Goal: Navigation & Orientation: Find specific page/section

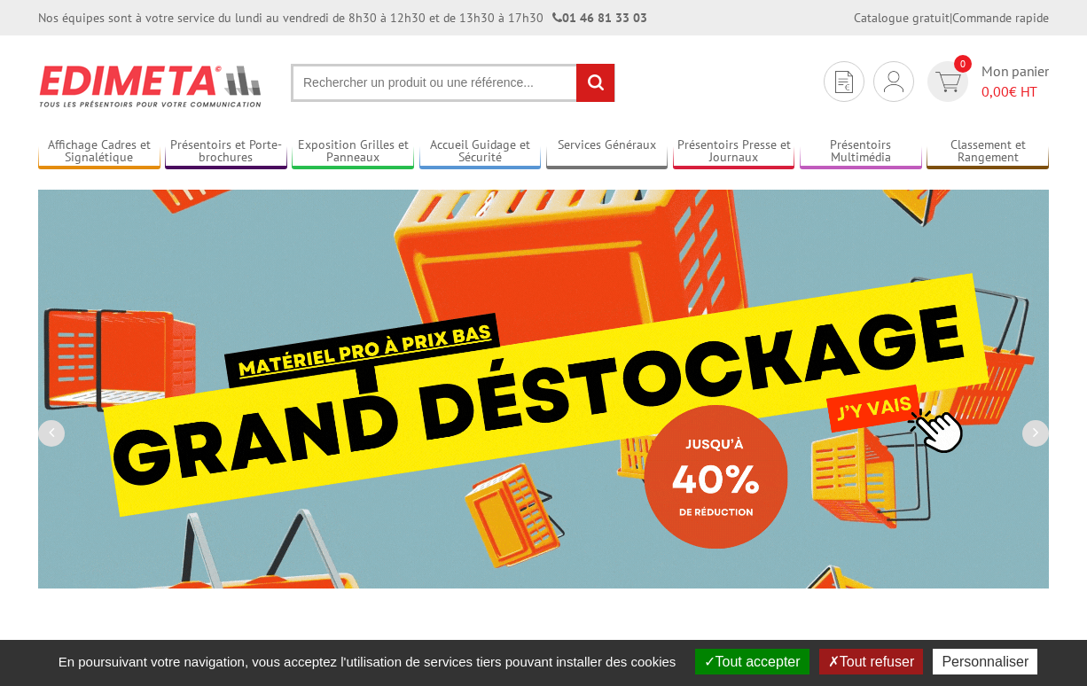
click at [747, 668] on button "Tout accepter" at bounding box center [752, 662] width 114 height 26
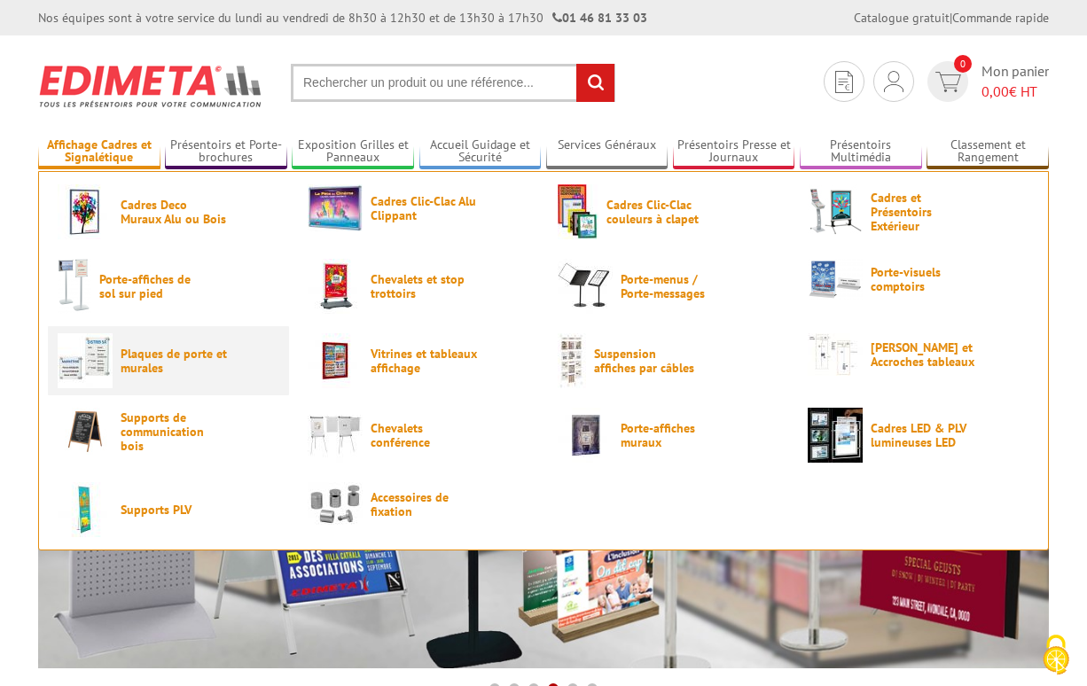
click at [137, 362] on span "Plaques de porte et murales" at bounding box center [174, 361] width 106 height 28
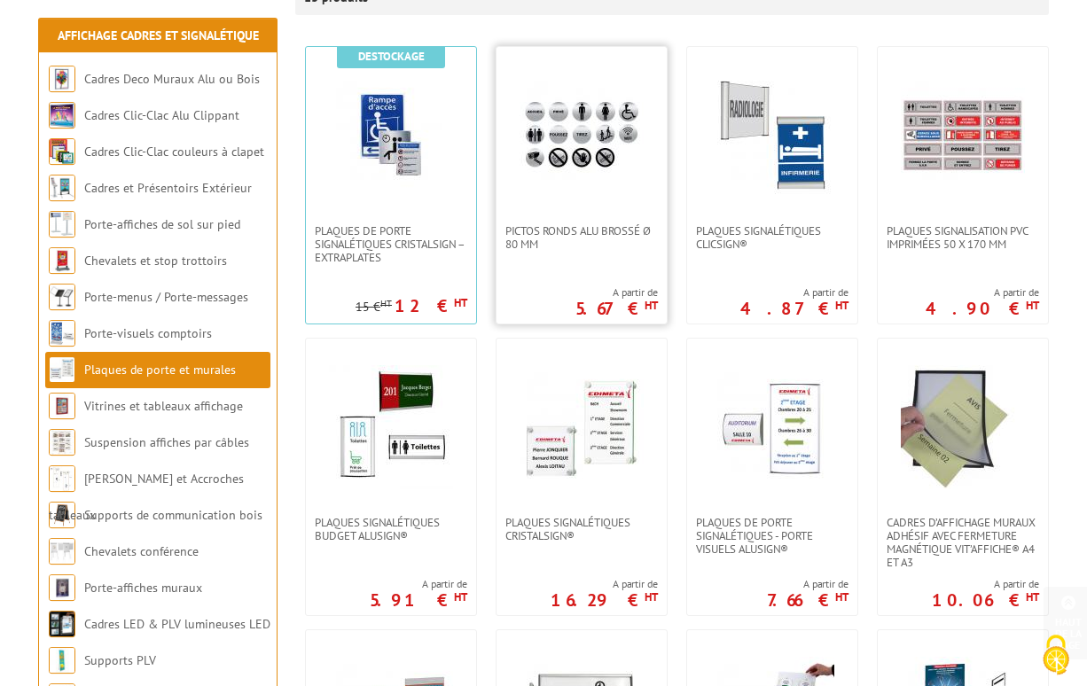
scroll to position [383, 0]
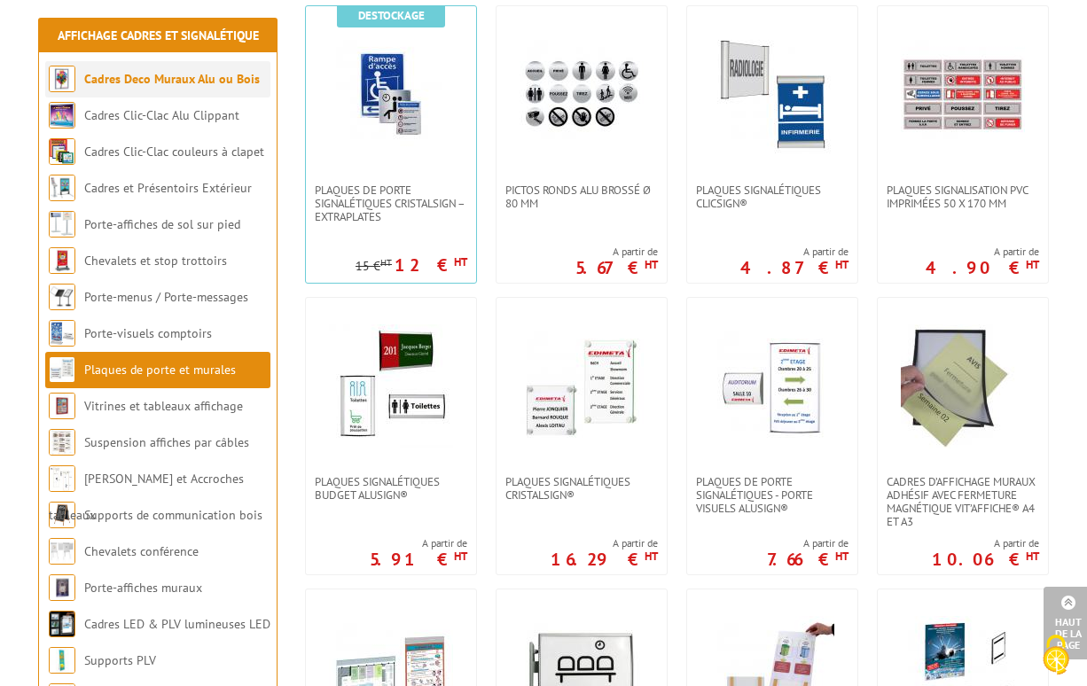
click at [147, 81] on link "Cadres Deco Muraux Alu ou Bois" at bounding box center [172, 79] width 176 height 16
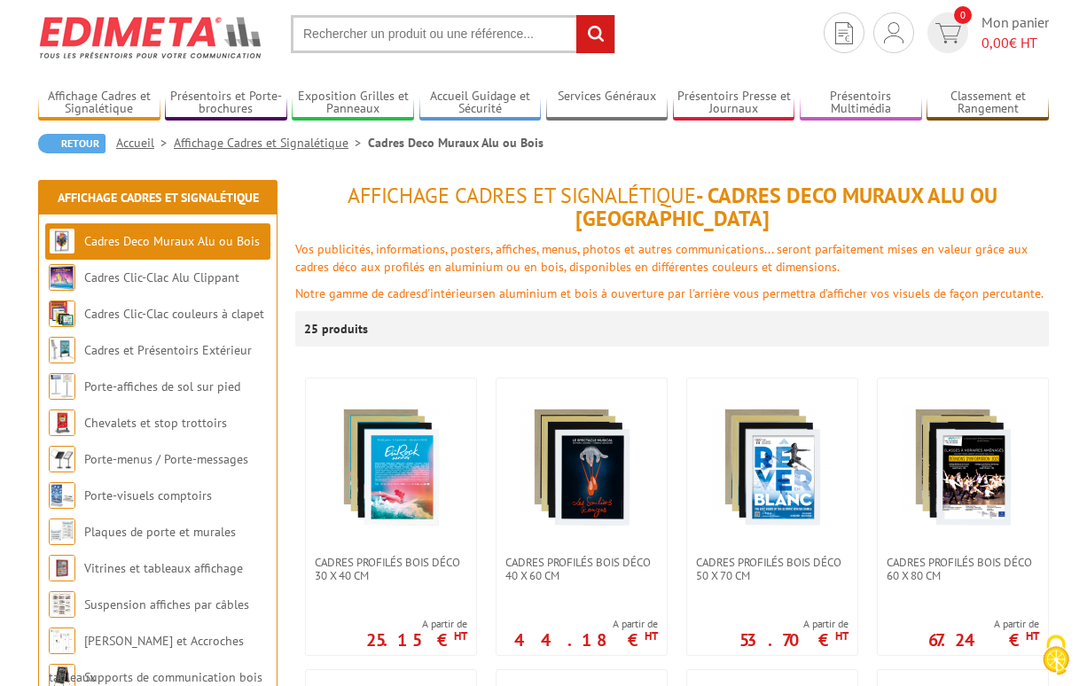
scroll to position [96, 0]
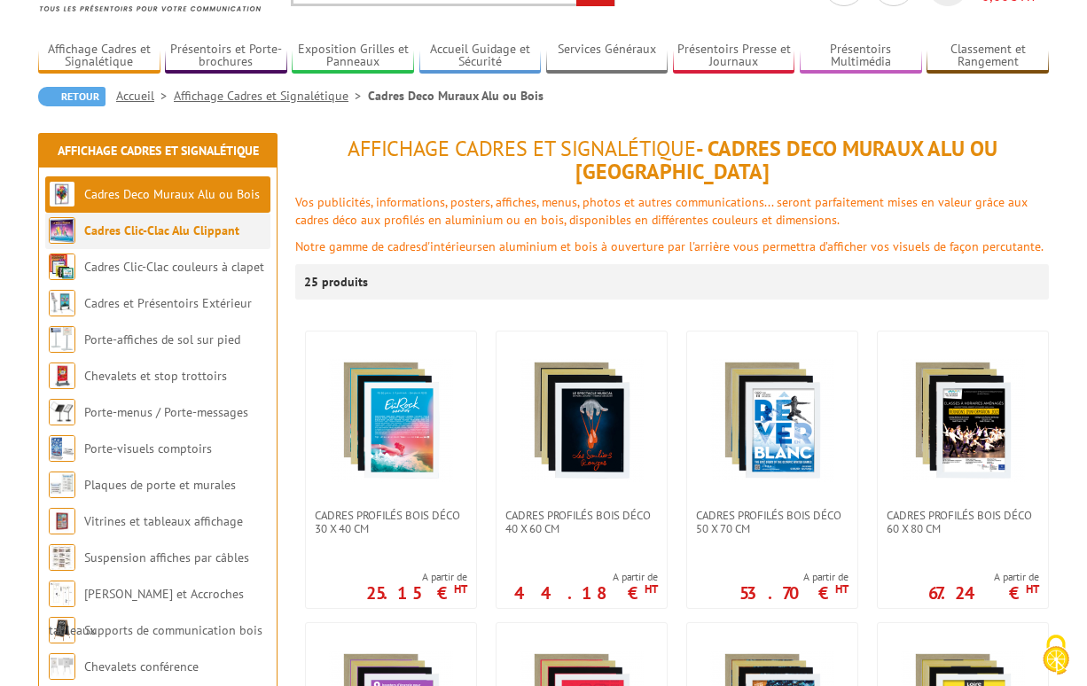
click at [115, 231] on link "Cadres Clic-Clac Alu Clippant" at bounding box center [161, 231] width 155 height 16
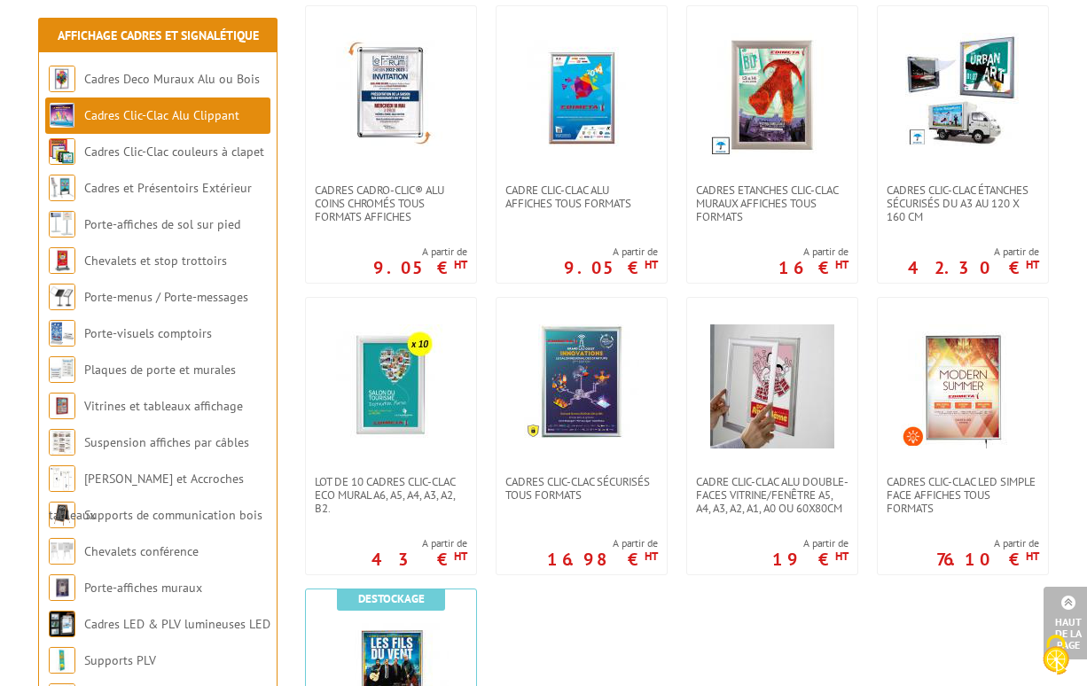
scroll to position [574, 0]
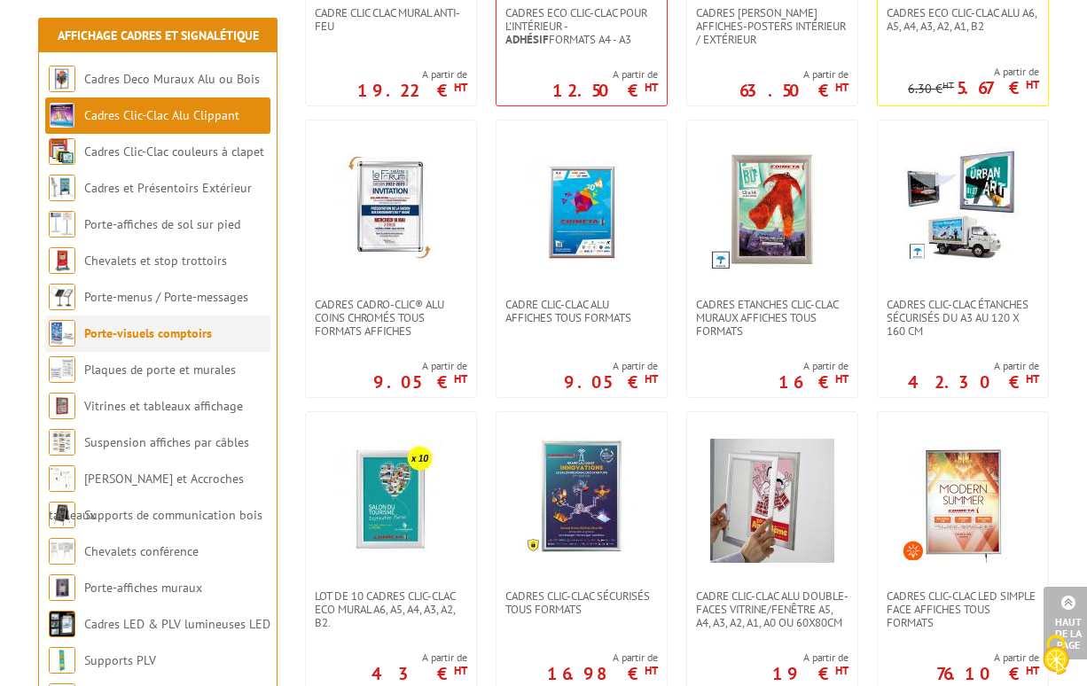
click at [151, 339] on link "Porte-visuels comptoirs" at bounding box center [148, 333] width 128 height 16
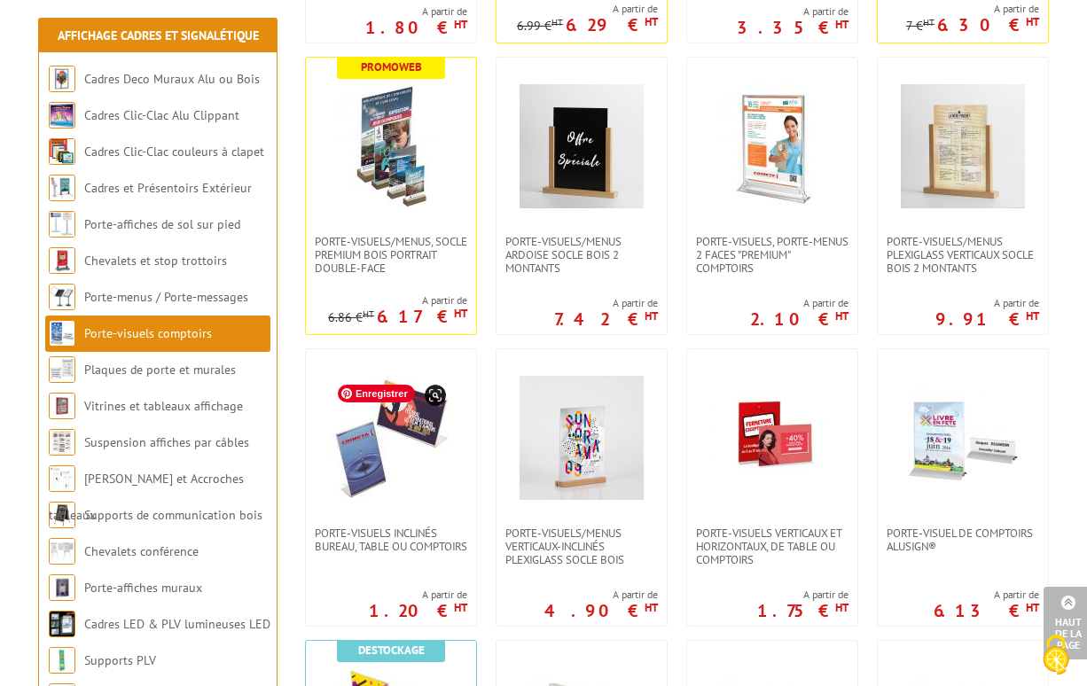
scroll to position [574, 0]
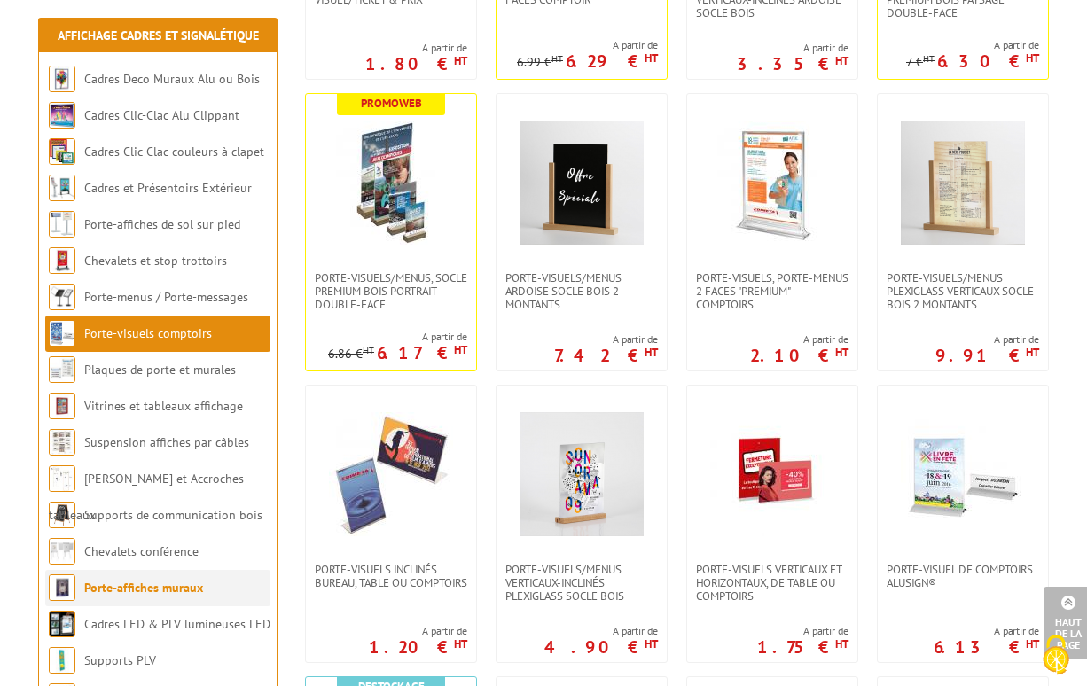
click at [118, 593] on link "Porte-affiches muraux" at bounding box center [143, 588] width 119 height 16
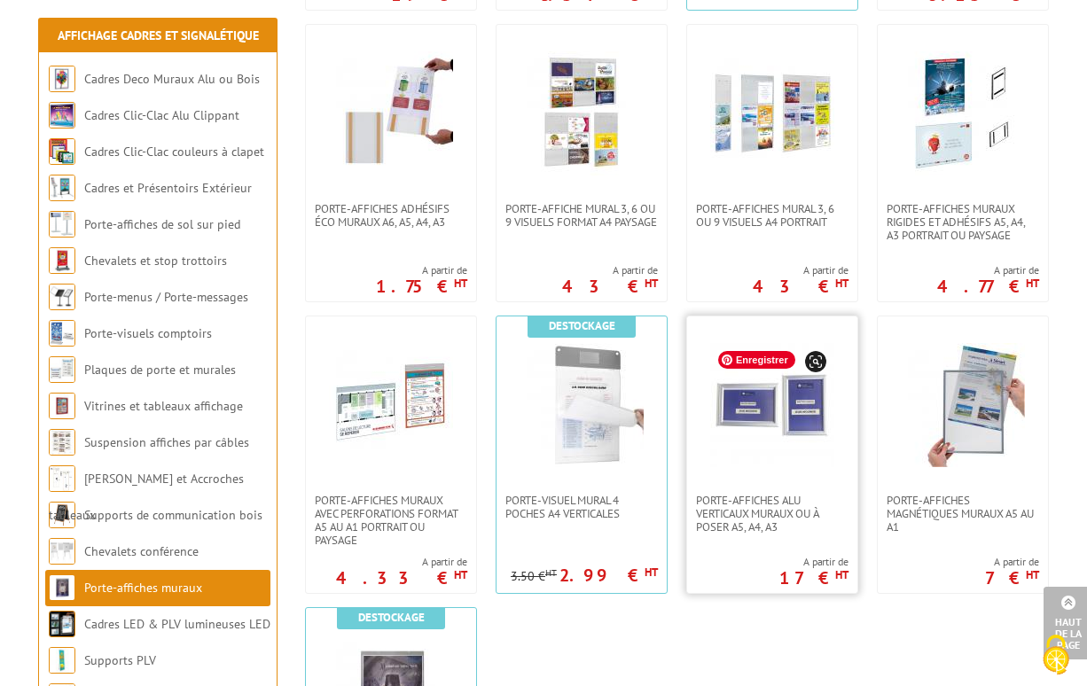
scroll to position [1053, 0]
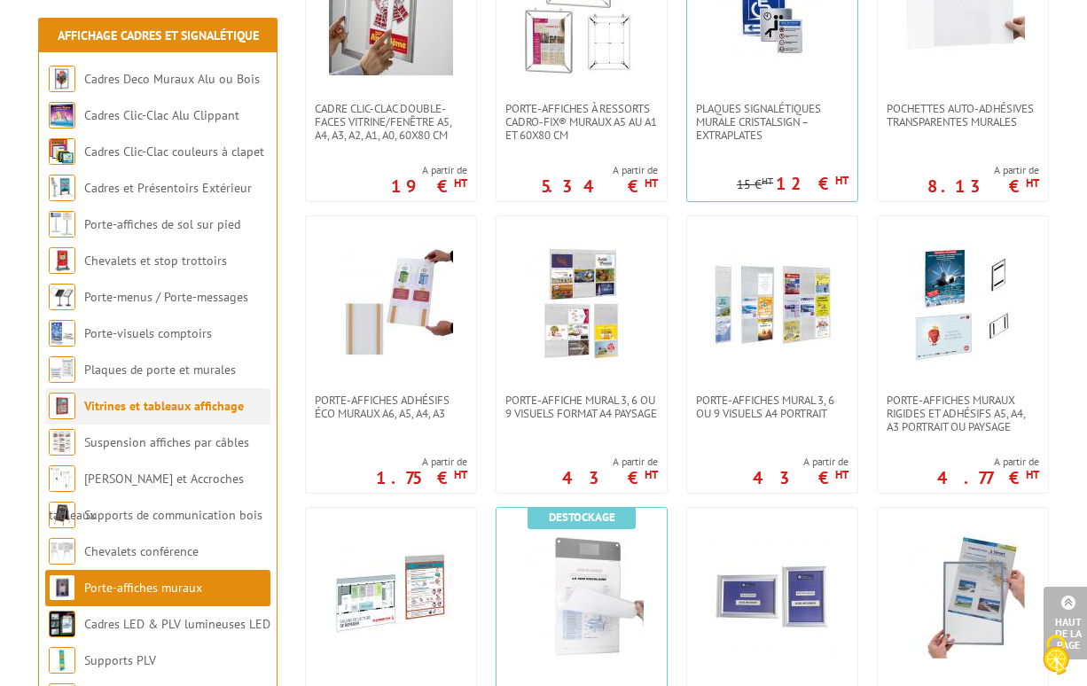
click at [145, 410] on link "Vitrines et tableaux affichage" at bounding box center [164, 406] width 160 height 16
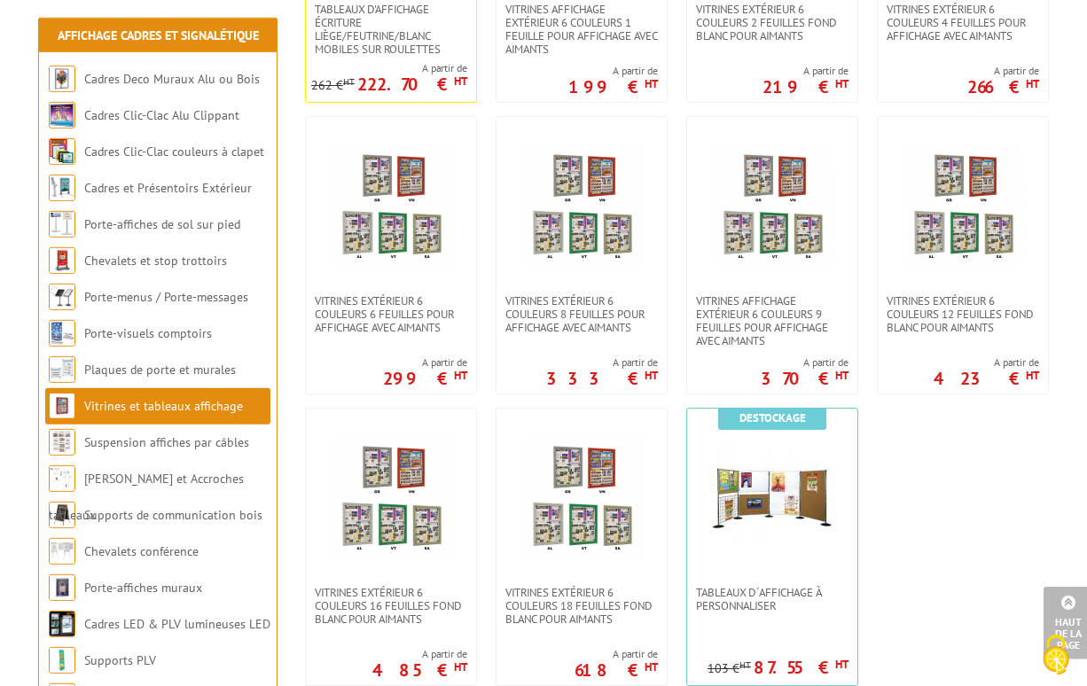
scroll to position [1306, 0]
